Goal: Find specific page/section: Find specific page/section

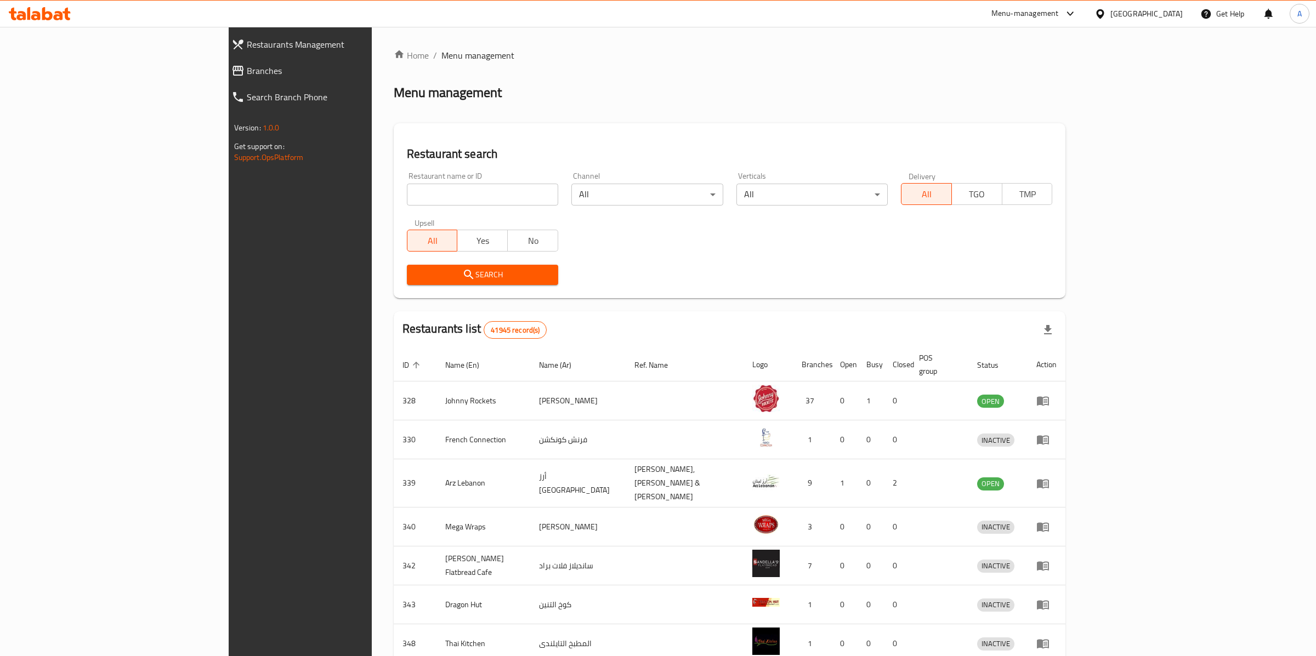
click at [407, 202] on input "search" at bounding box center [482, 195] width 151 height 22
type input "urban rose"
click button "Search" at bounding box center [482, 275] width 151 height 20
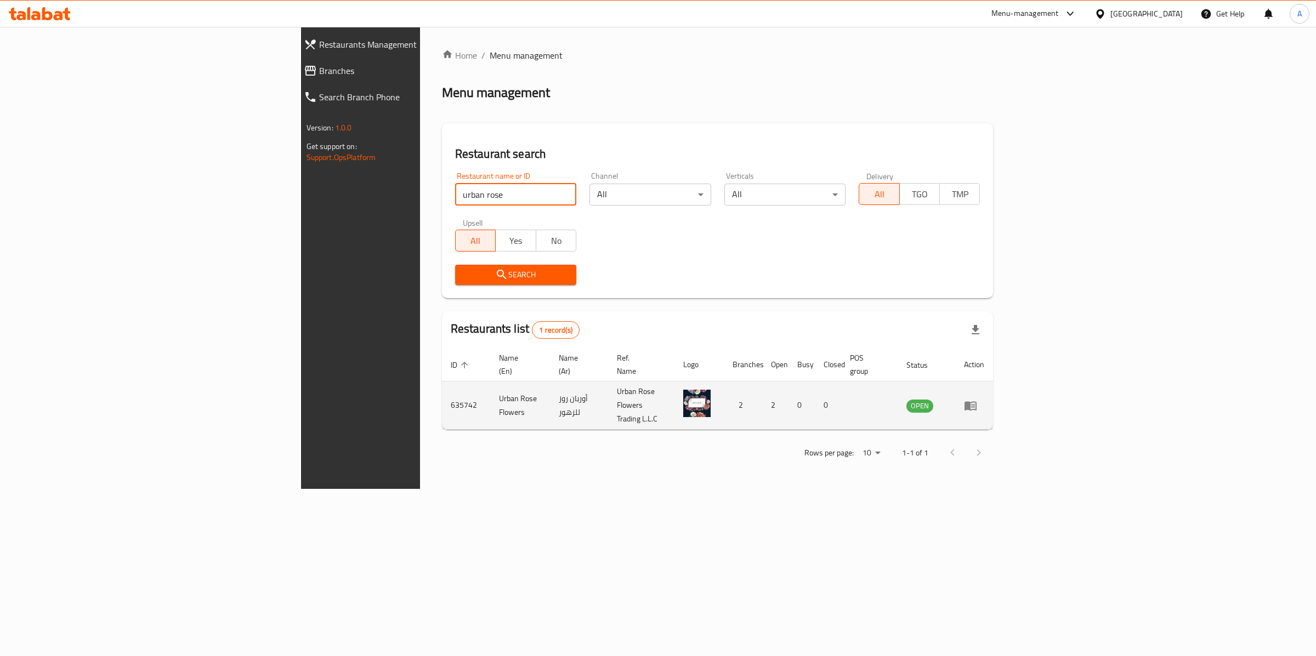
click at [975, 404] on icon "enhanced table" at bounding box center [973, 406] width 4 height 4
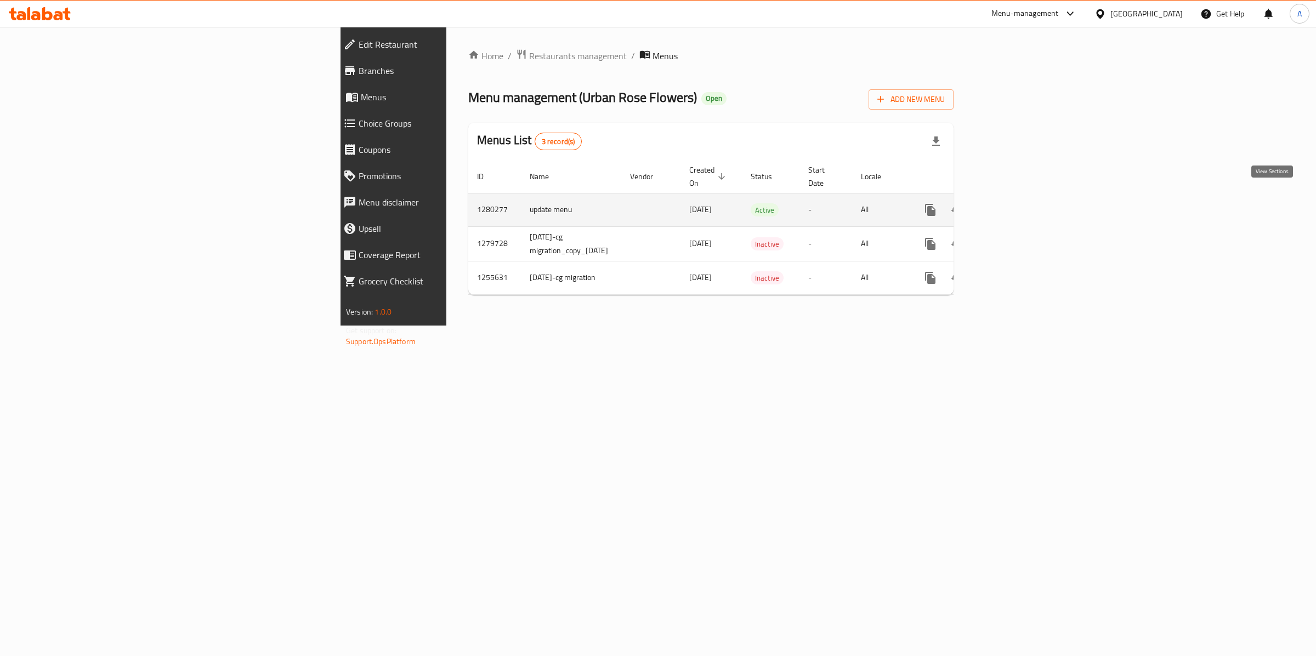
click at [1016, 203] on icon "enhanced table" at bounding box center [1009, 209] width 13 height 13
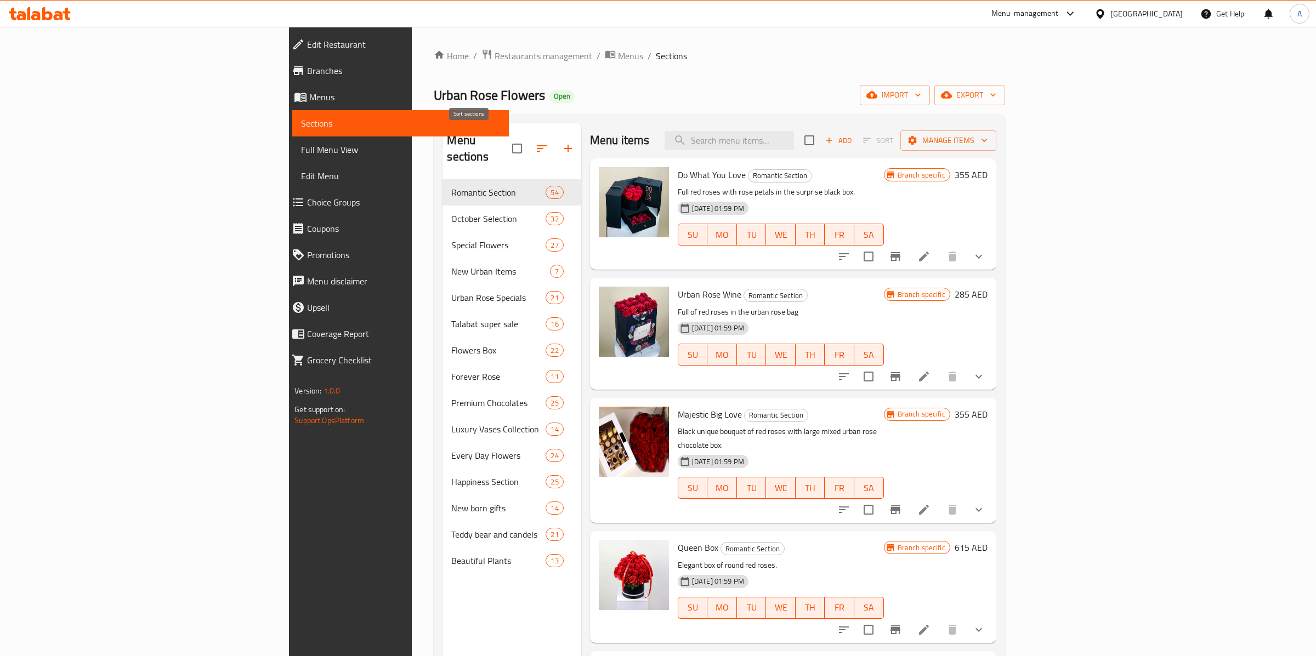
click at [535, 142] on icon "button" at bounding box center [541, 148] width 13 height 13
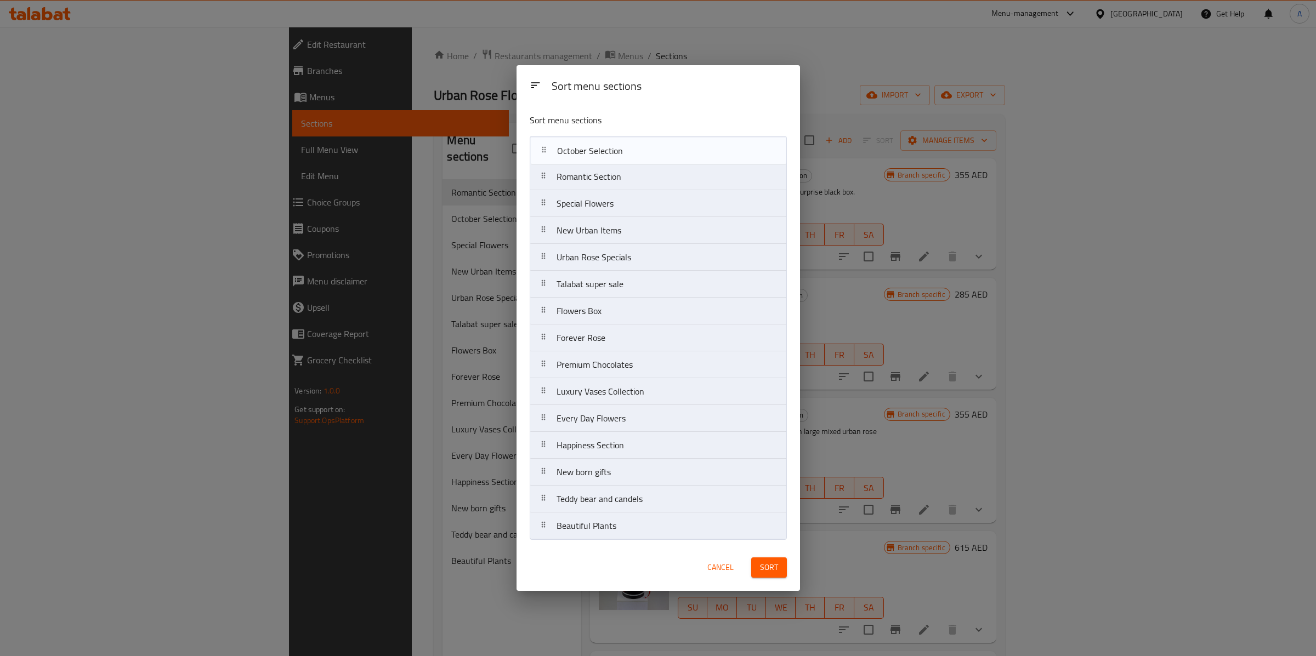
drag, startPoint x: 598, startPoint y: 182, endPoint x: 599, endPoint y: 150, distance: 31.8
click at [599, 150] on nav "Romantic Section October Selection Special Flowers New Urban Items Urban Rose S…" at bounding box center [658, 338] width 257 height 404
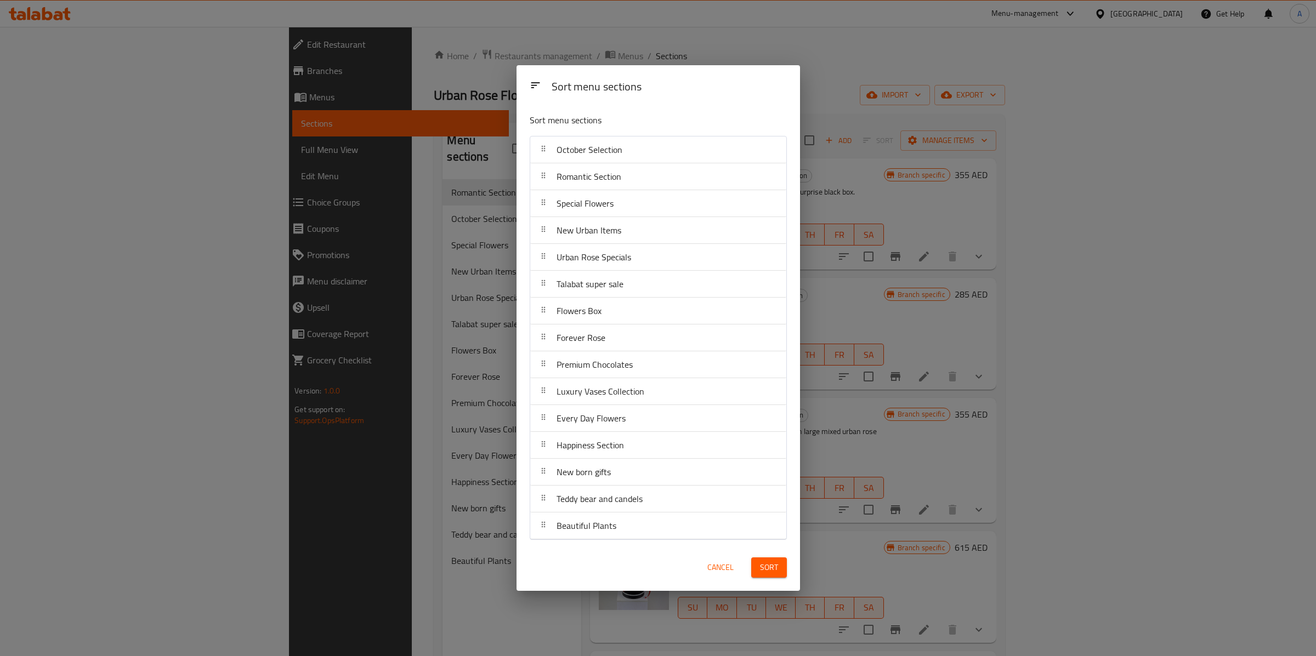
click at [770, 569] on span "Sort" at bounding box center [769, 568] width 18 height 14
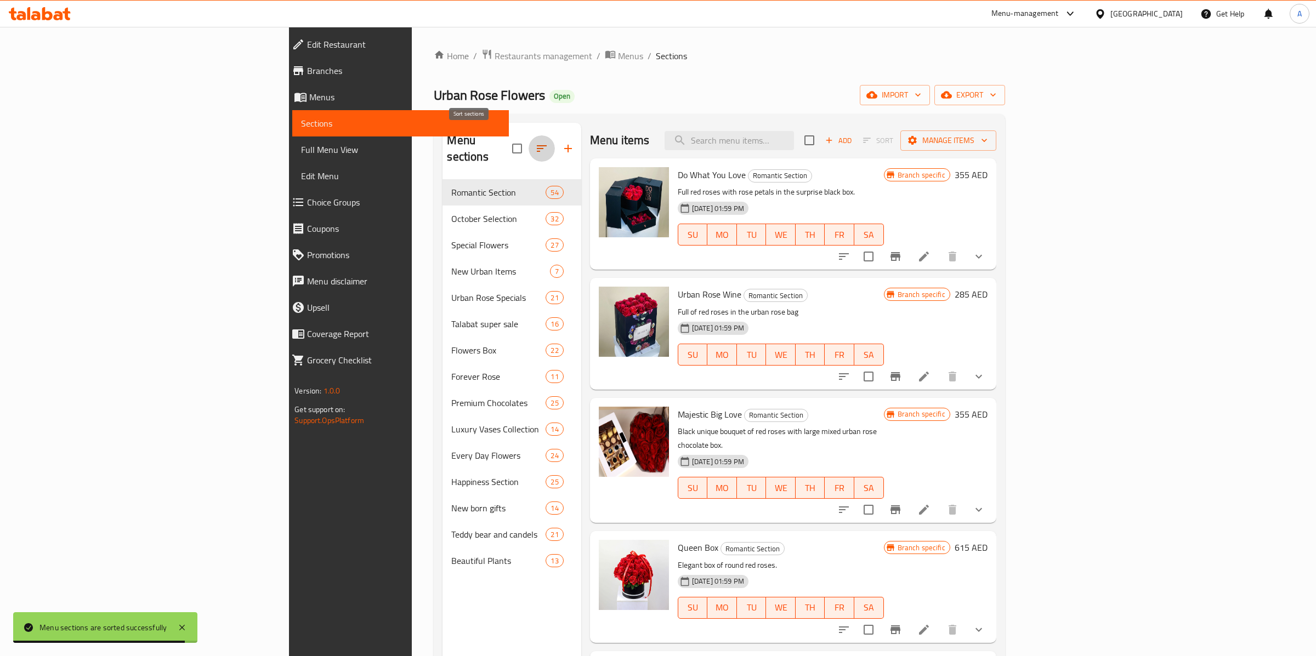
click at [535, 143] on icon "button" at bounding box center [541, 148] width 13 height 13
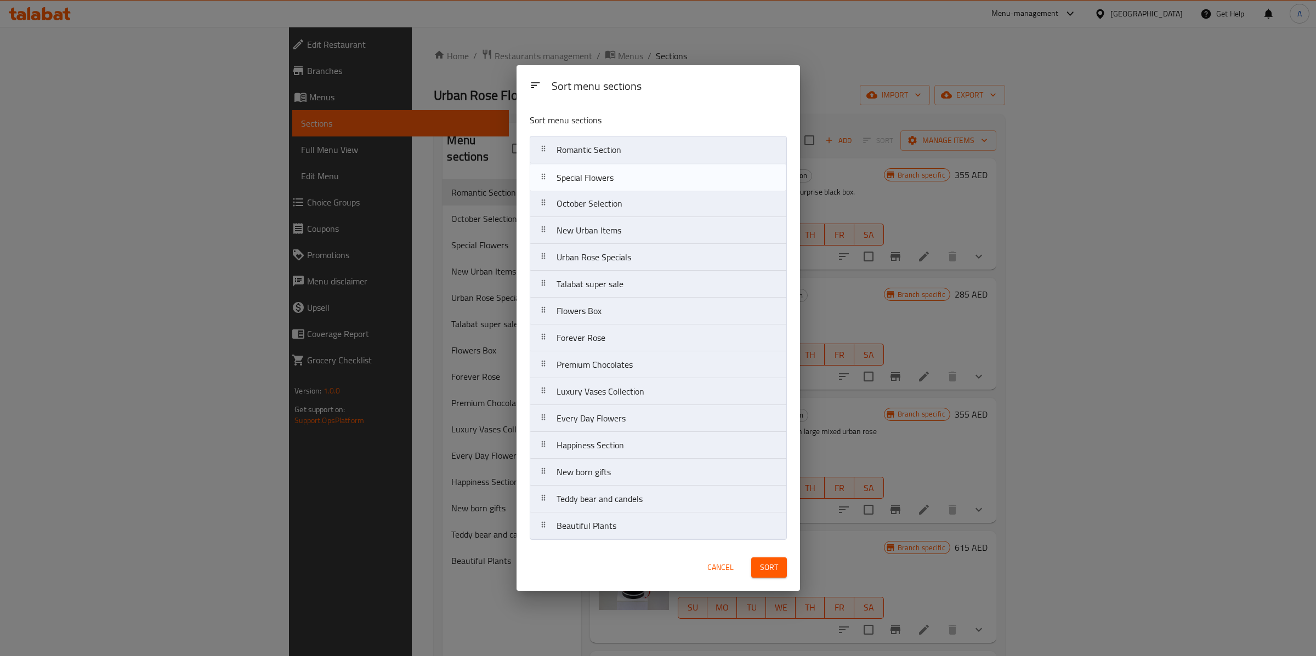
drag, startPoint x: 607, startPoint y: 202, endPoint x: 607, endPoint y: 174, distance: 28.0
click at [607, 174] on nav "Romantic Section October Selection Special Flowers New Urban Items Urban Rose S…" at bounding box center [658, 338] width 257 height 404
click at [606, 140] on nav "Romantic Section Special Flowers October Selection New Urban Items Urban Rose S…" at bounding box center [658, 338] width 257 height 404
drag, startPoint x: 588, startPoint y: 205, endPoint x: 587, endPoint y: 143, distance: 62.0
click at [587, 143] on nav "Special Flowers Romantic Section October Selection New Urban Items Urban Rose S…" at bounding box center [658, 338] width 257 height 404
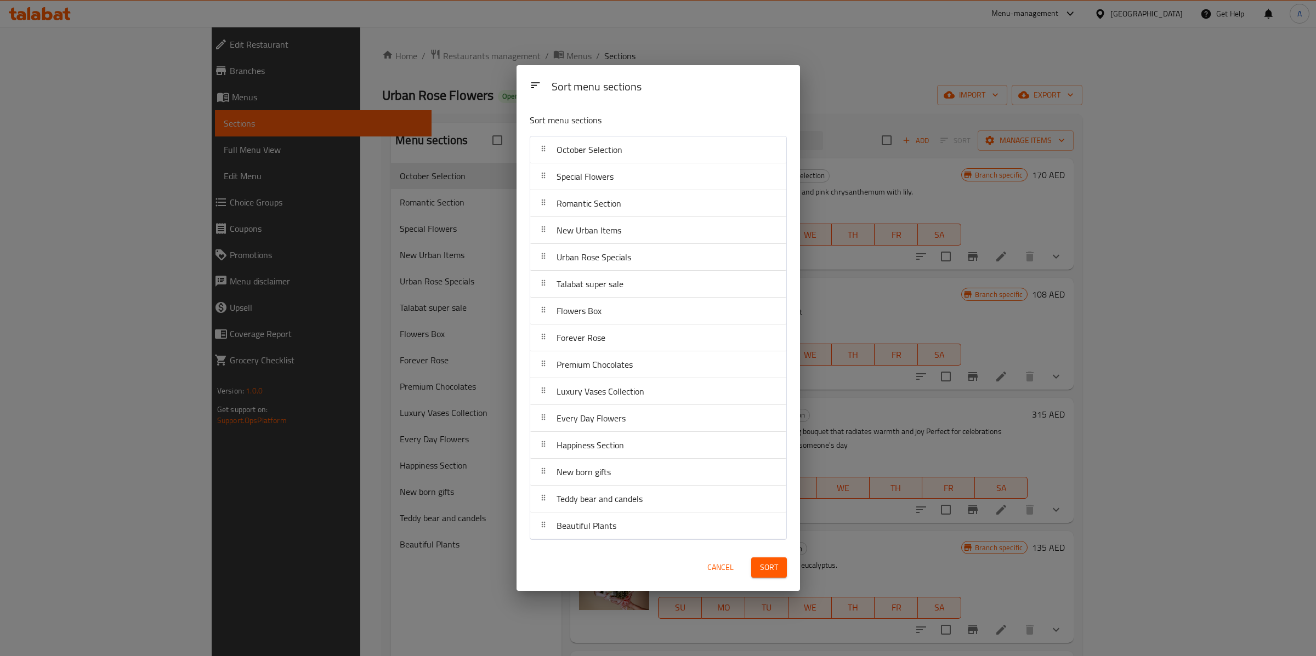
click at [772, 574] on span "Sort" at bounding box center [769, 568] width 18 height 14
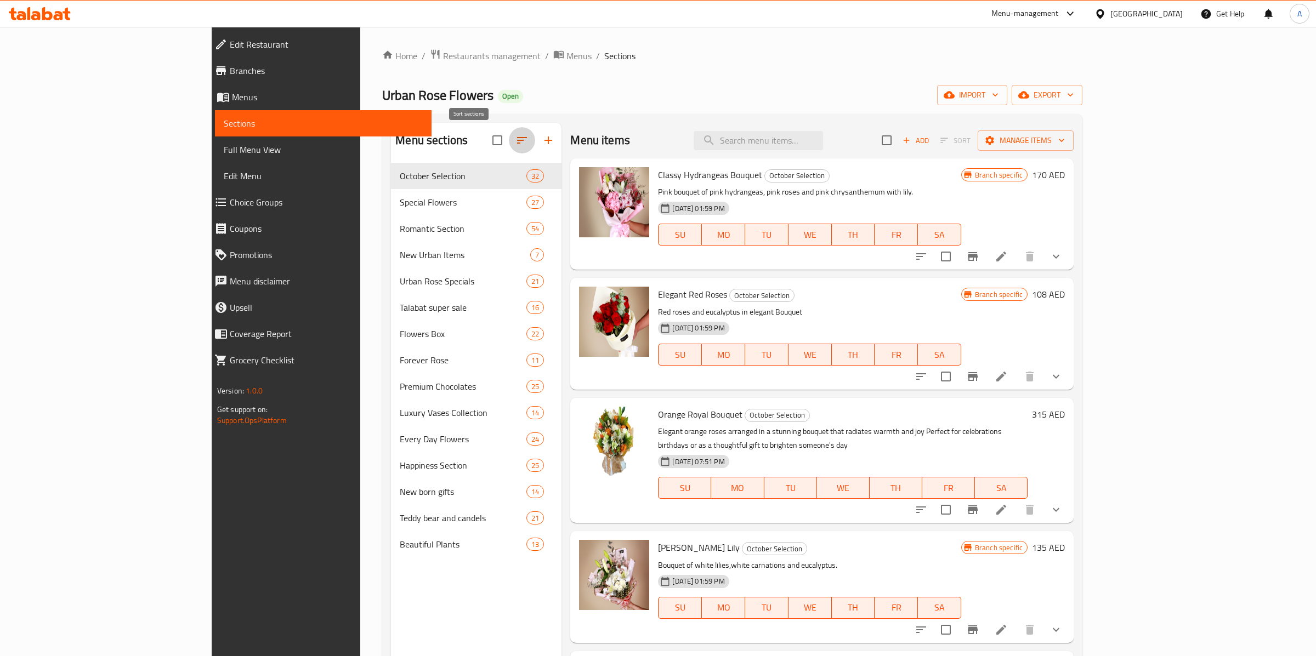
click at [515, 145] on icon "button" at bounding box center [521, 140] width 13 height 13
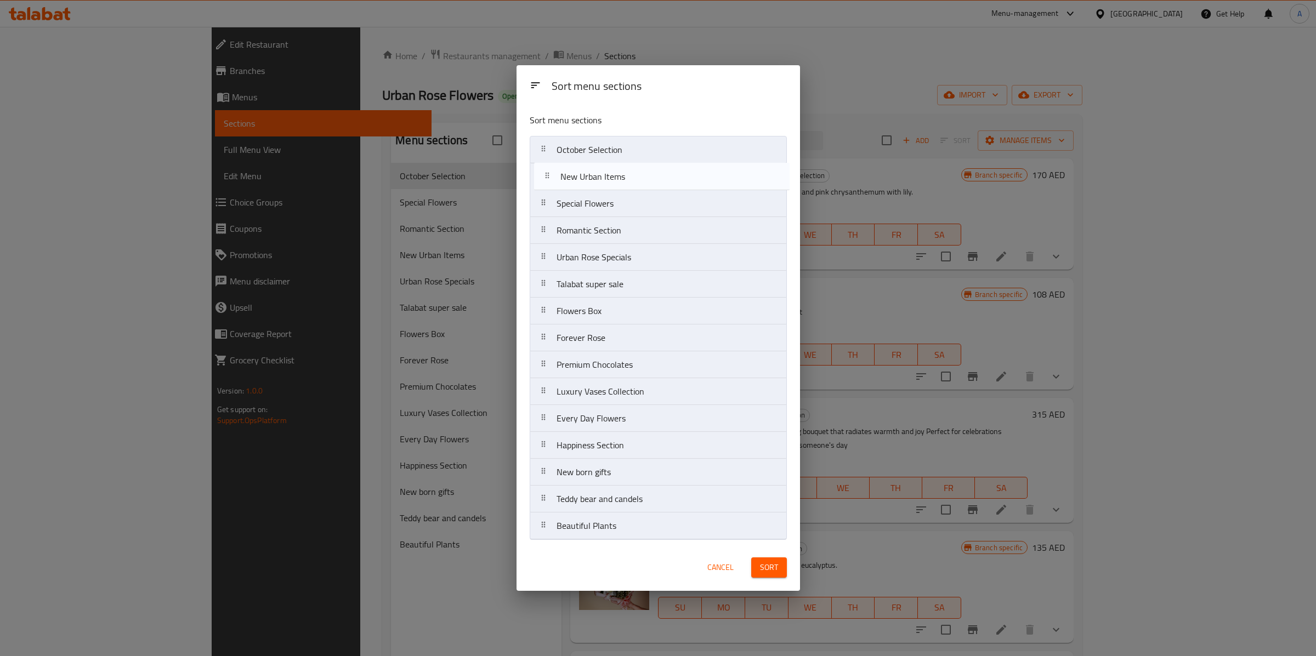
drag, startPoint x: 582, startPoint y: 235, endPoint x: 586, endPoint y: 177, distance: 58.2
click at [586, 177] on nav "October Selection Special Flowers Romantic Section New Urban Items Urban Rose S…" at bounding box center [658, 338] width 257 height 404
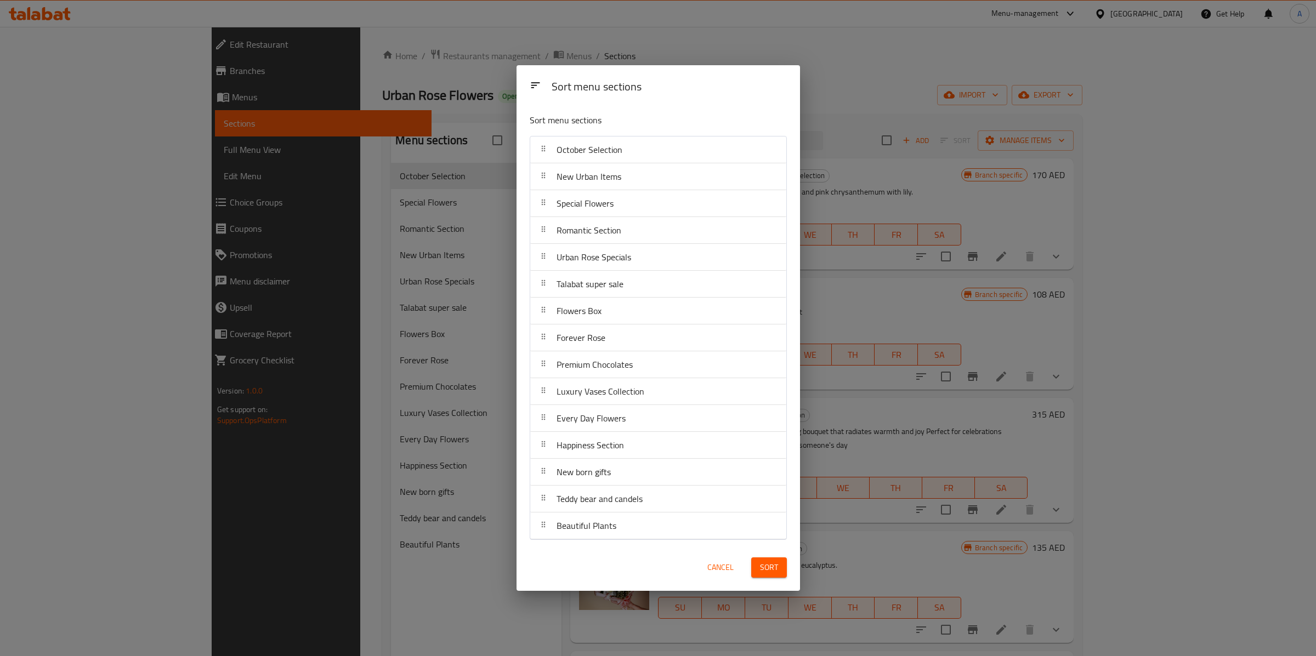
click at [771, 555] on div "Sort" at bounding box center [769, 567] width 49 height 33
click at [772, 560] on button "Sort" at bounding box center [769, 568] width 36 height 20
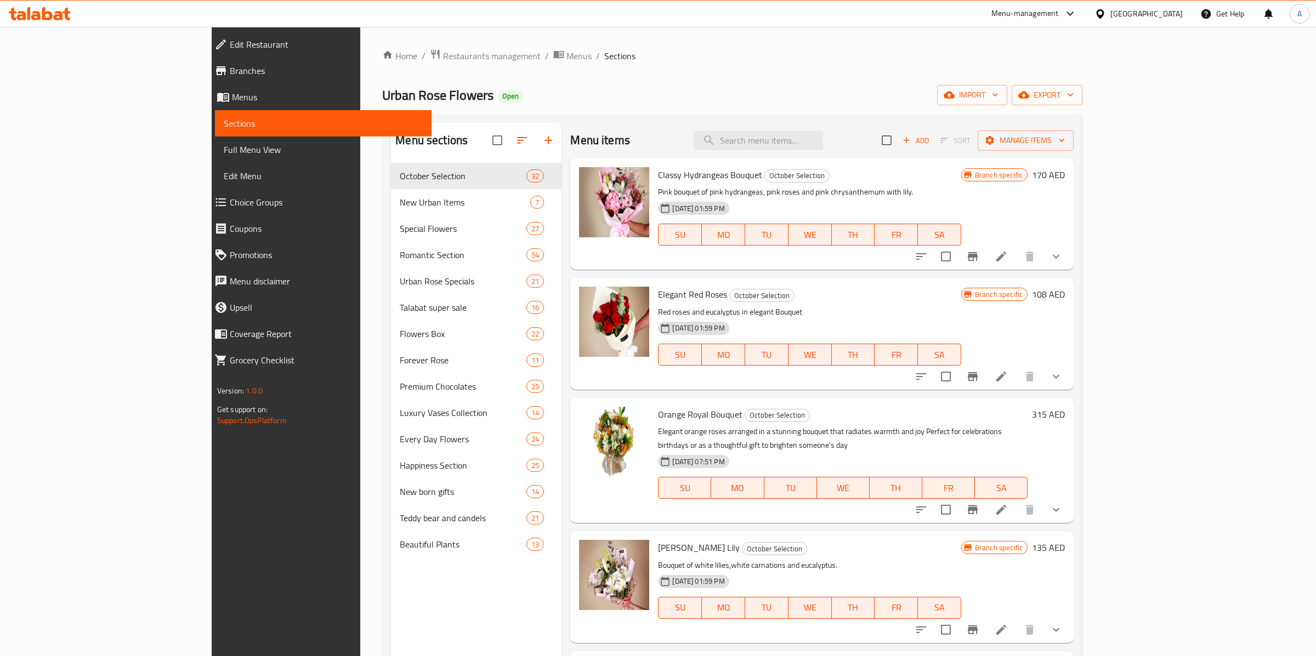
click at [39, 12] on icon at bounding box center [40, 13] width 62 height 13
